Goal: Task Accomplishment & Management: Use online tool/utility

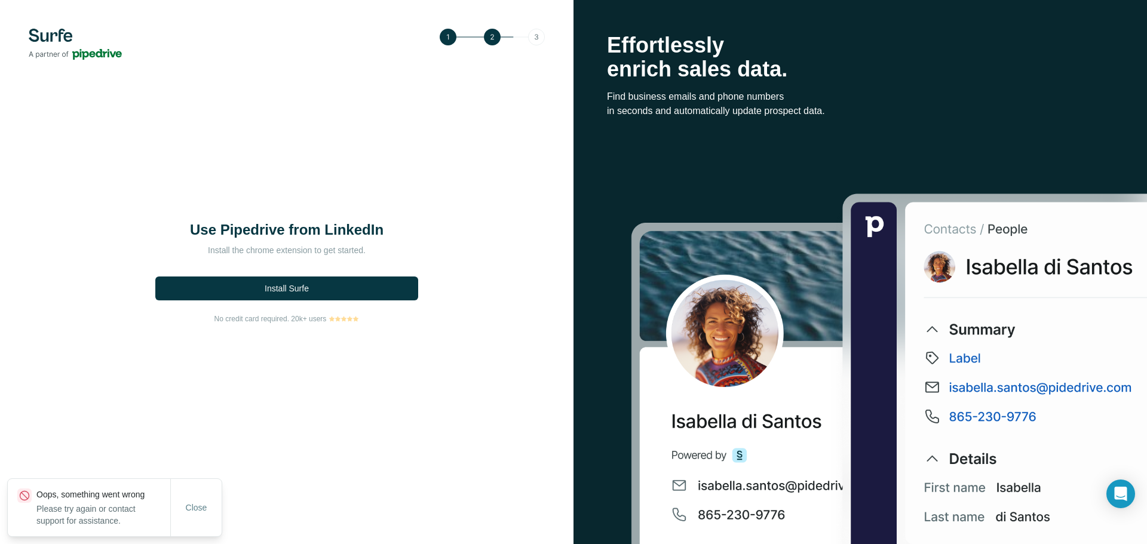
click at [177, 434] on div "Use Pipedrive from LinkedIn Install the chrome extension to get started. Instal…" at bounding box center [286, 272] width 573 height 544
click at [197, 506] on span "Close" at bounding box center [196, 508] width 21 height 12
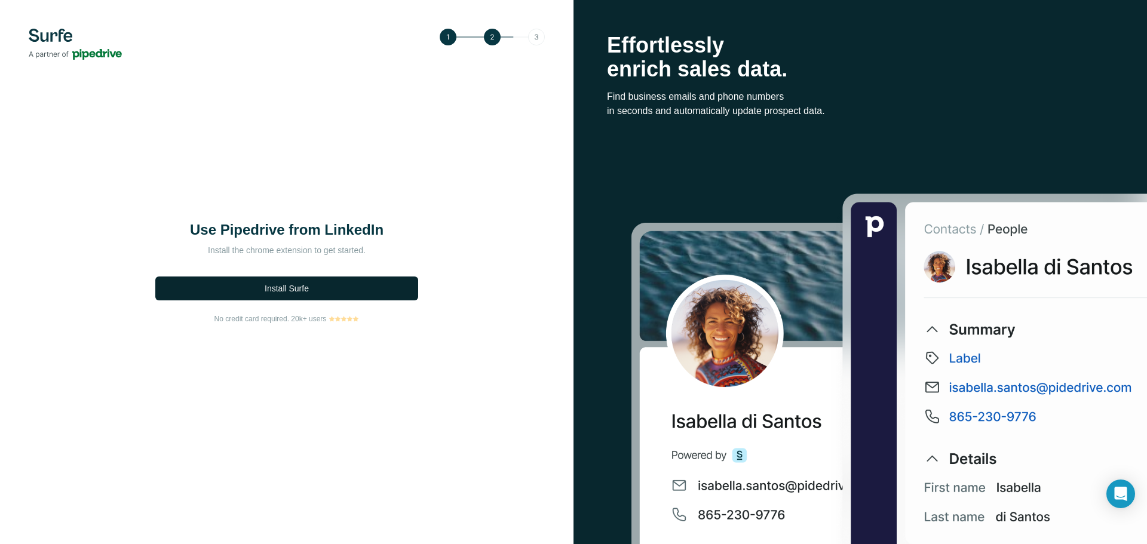
click at [288, 284] on span "Install Surfe" at bounding box center [287, 288] width 44 height 12
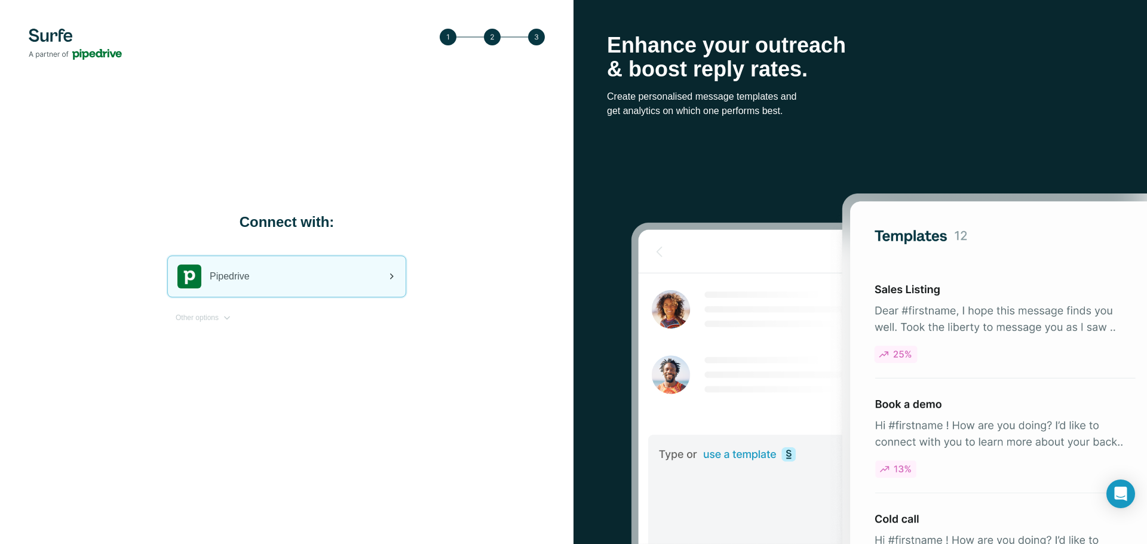
click at [285, 269] on div "Pipedrive" at bounding box center [287, 276] width 238 height 41
